Goal: Navigation & Orientation: Go to known website

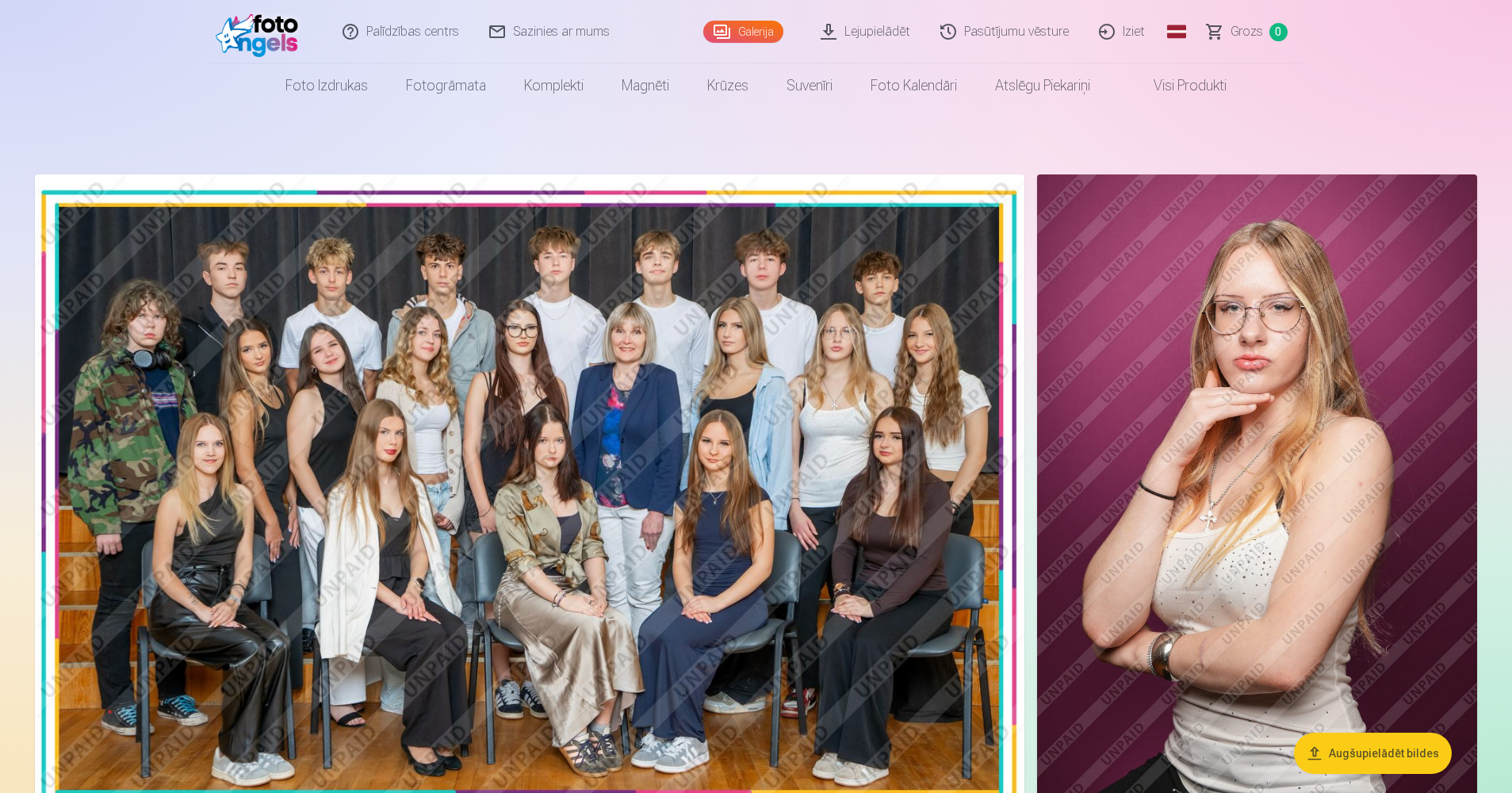
click at [1141, 33] on link "Iziet" at bounding box center [1123, 32] width 76 height 64
